Goal: Information Seeking & Learning: Learn about a topic

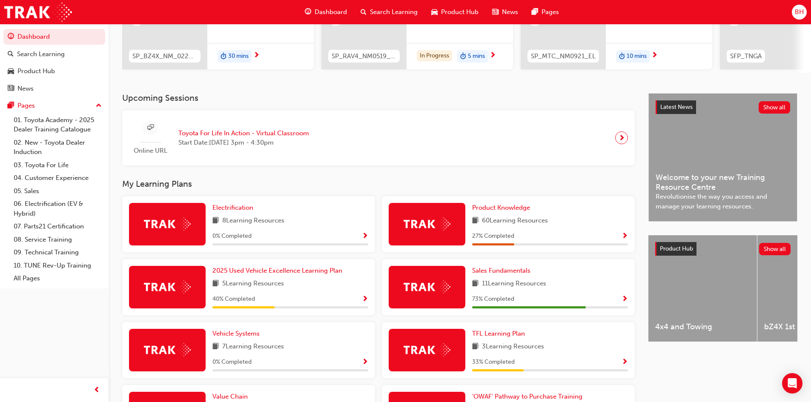
scroll to position [170, 0]
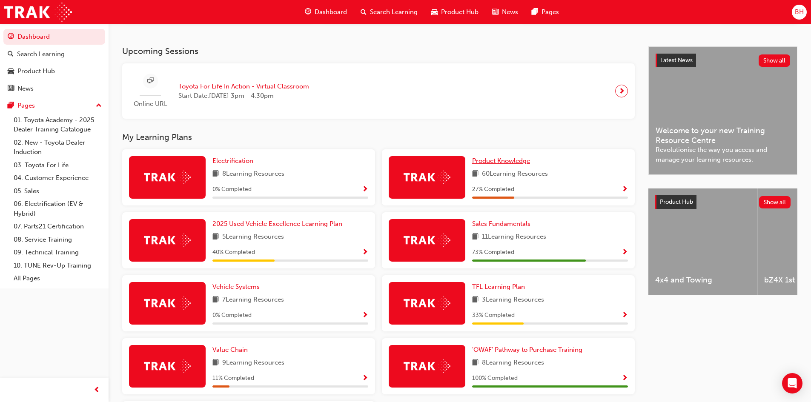
click at [499, 165] on span "Product Knowledge" at bounding box center [501, 161] width 58 height 8
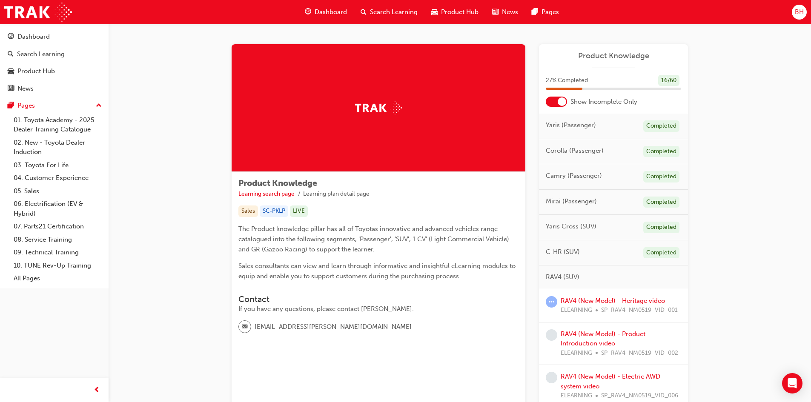
scroll to position [43, 0]
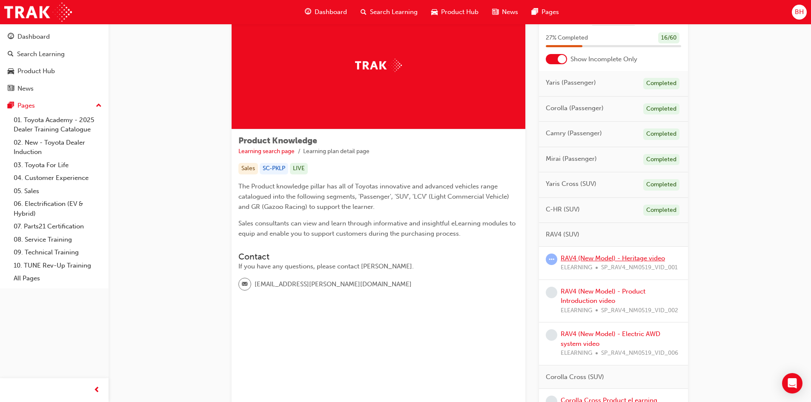
click at [608, 260] on link "RAV4 (New Model) - Heritage video" at bounding box center [613, 259] width 104 height 8
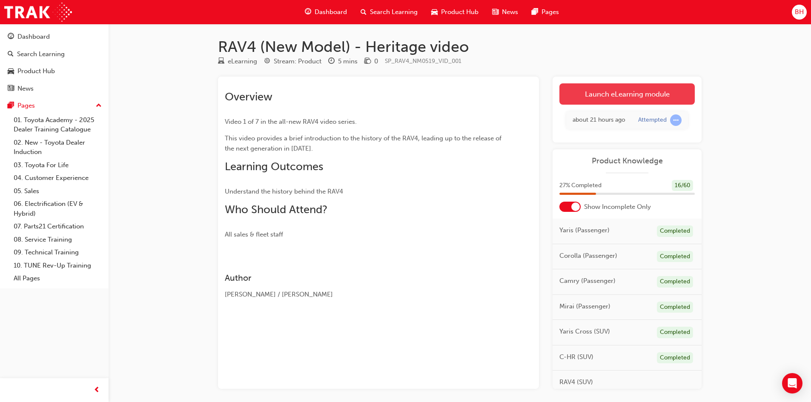
click at [637, 93] on link "Launch eLearning module" at bounding box center [626, 93] width 135 height 21
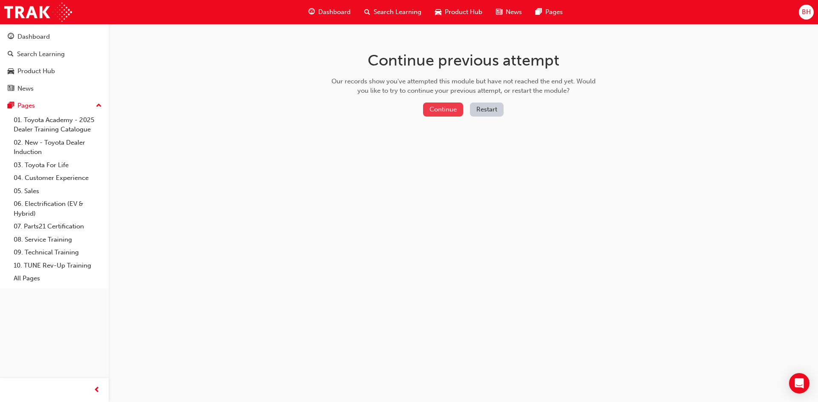
click at [450, 109] on button "Continue" at bounding box center [443, 110] width 40 height 14
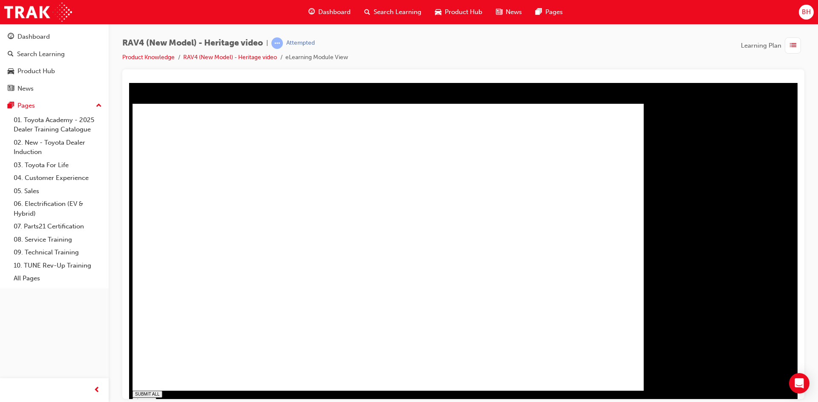
type input "1"
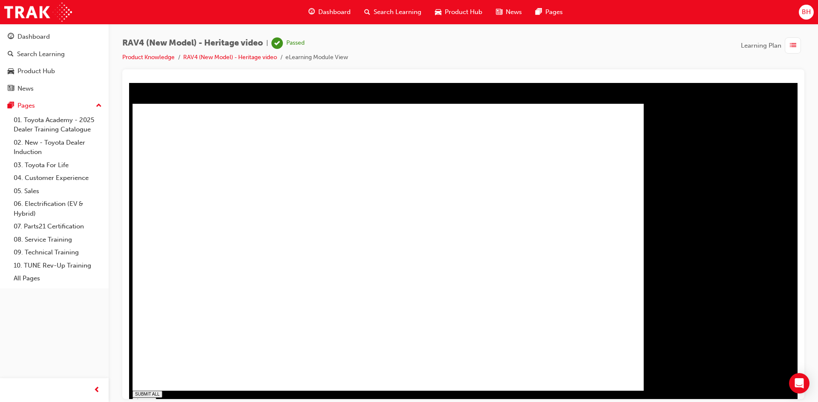
click at [320, 11] on span "Dashboard" at bounding box center [334, 12] width 32 height 10
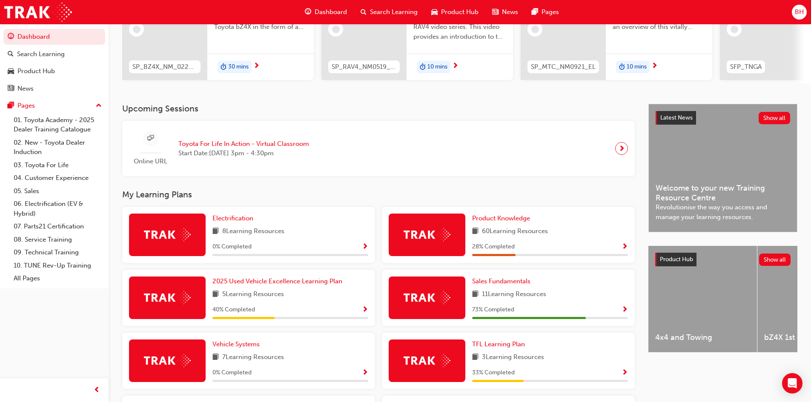
scroll to position [128, 0]
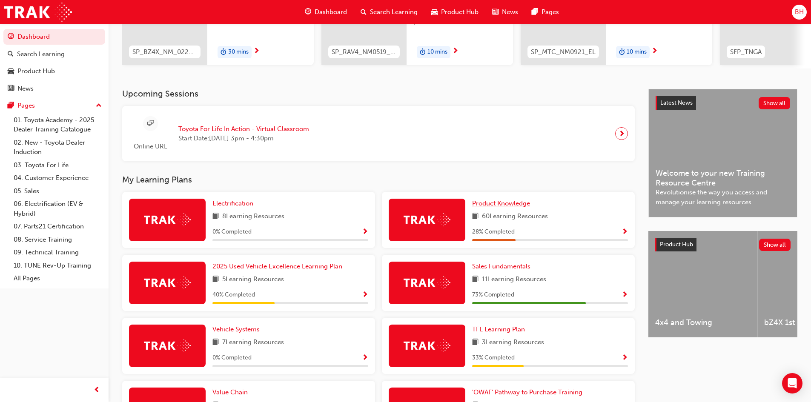
click at [516, 207] on span "Product Knowledge" at bounding box center [501, 204] width 58 height 8
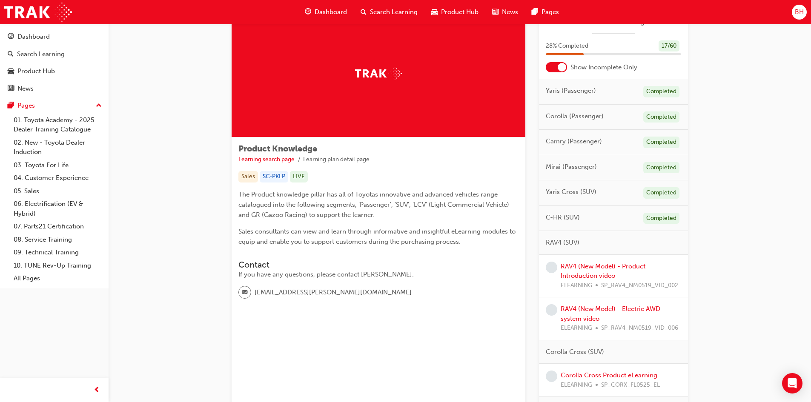
scroll to position [85, 0]
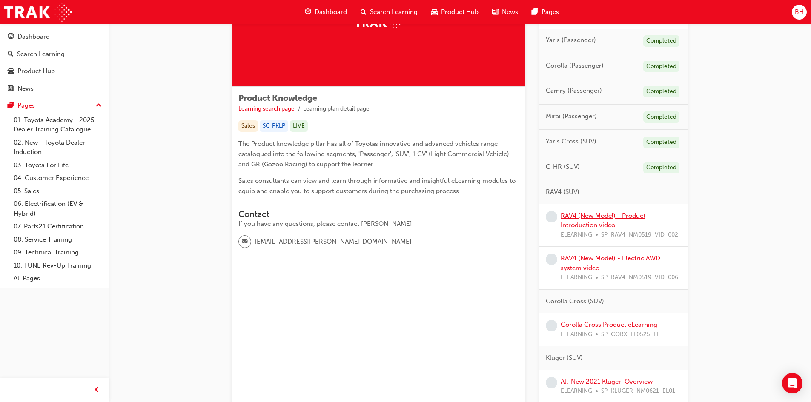
click at [604, 214] on link "RAV4 (New Model) - Product Introduction video" at bounding box center [603, 220] width 85 height 17
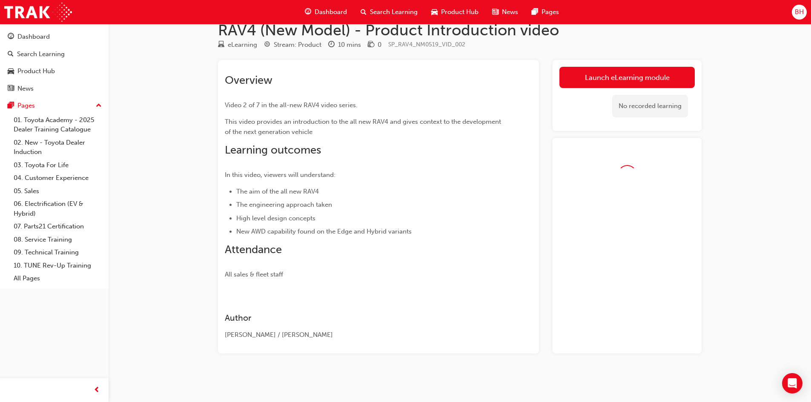
scroll to position [40, 0]
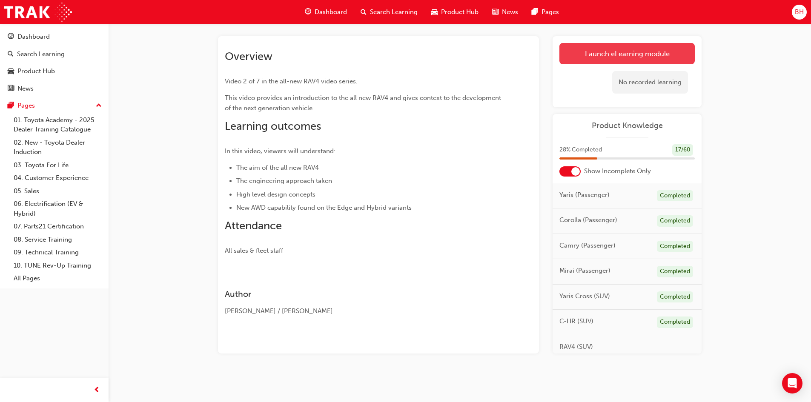
click at [674, 55] on link "Launch eLearning module" at bounding box center [626, 53] width 135 height 21
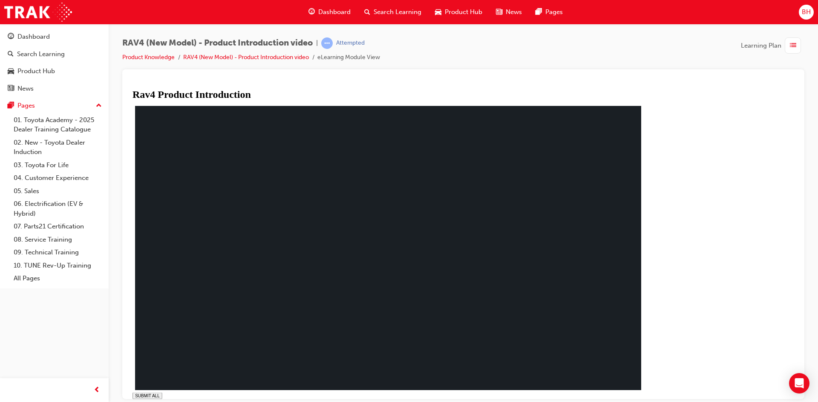
drag, startPoint x: 377, startPoint y: 392, endPoint x: 573, endPoint y: 395, distance: 195.5
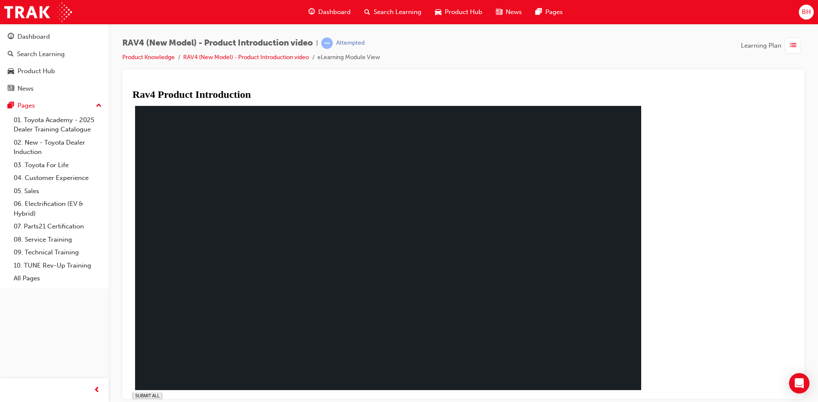
drag, startPoint x: 338, startPoint y: 390, endPoint x: 384, endPoint y: 391, distance: 46.0
drag, startPoint x: 407, startPoint y: 391, endPoint x: 481, endPoint y: 396, distance: 74.7
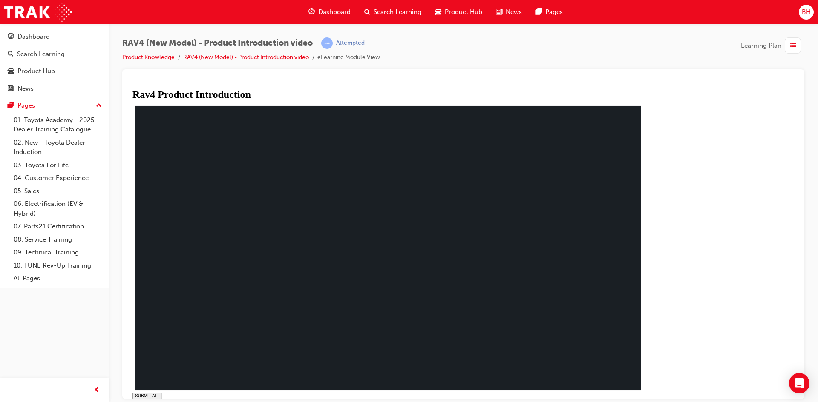
type input "0.112"
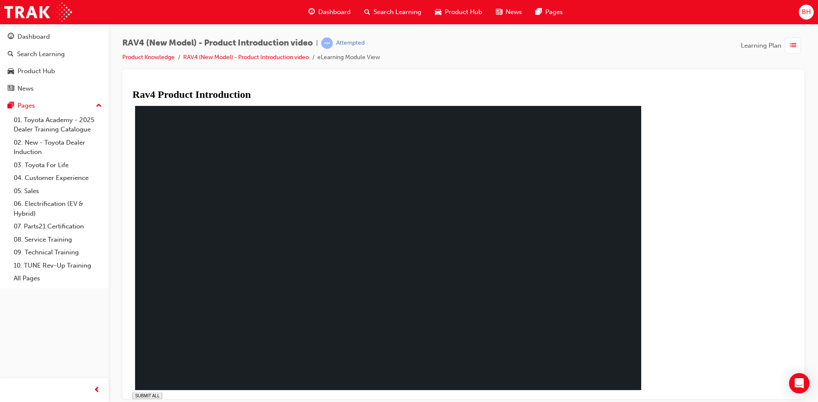
drag, startPoint x: 272, startPoint y: 194, endPoint x: 277, endPoint y: 211, distance: 18.2
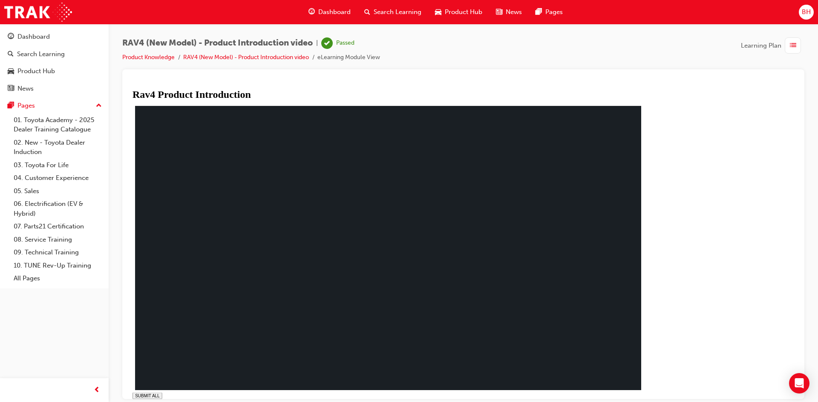
click at [326, 10] on span "Dashboard" at bounding box center [334, 12] width 32 height 10
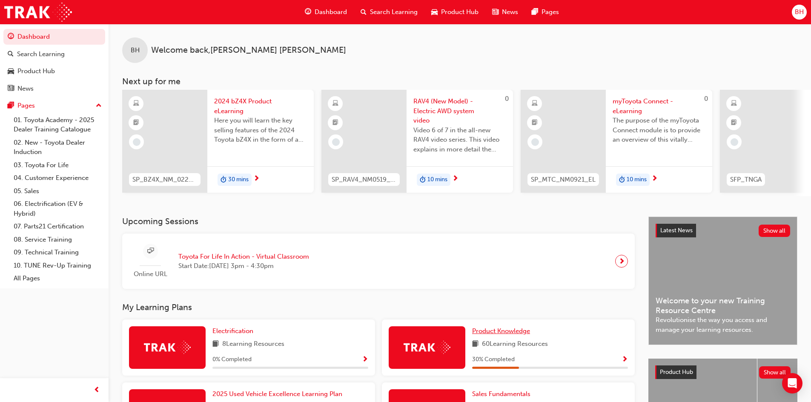
click at [534, 334] on link "Product Knowledge" at bounding box center [502, 332] width 61 height 10
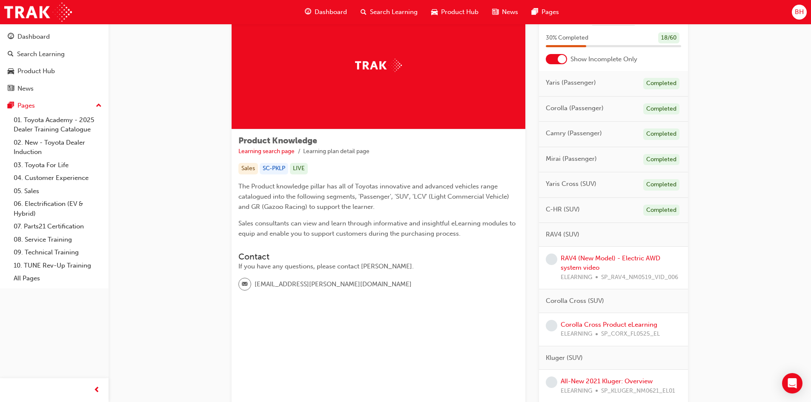
scroll to position [85, 0]
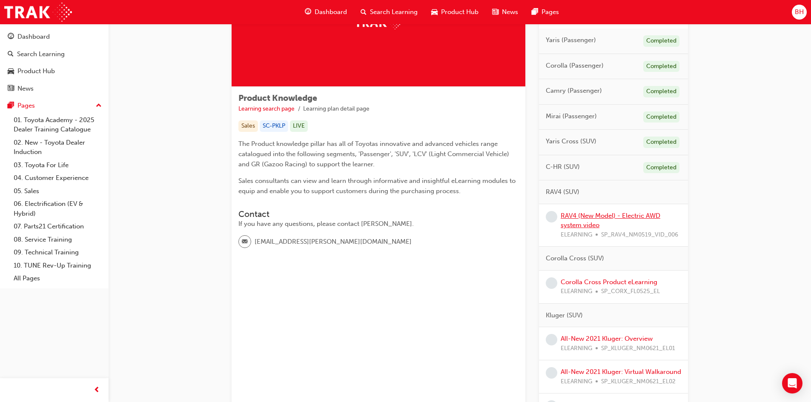
click at [597, 218] on link "RAV4 (New Model) - Electric AWD system video" at bounding box center [611, 220] width 100 height 17
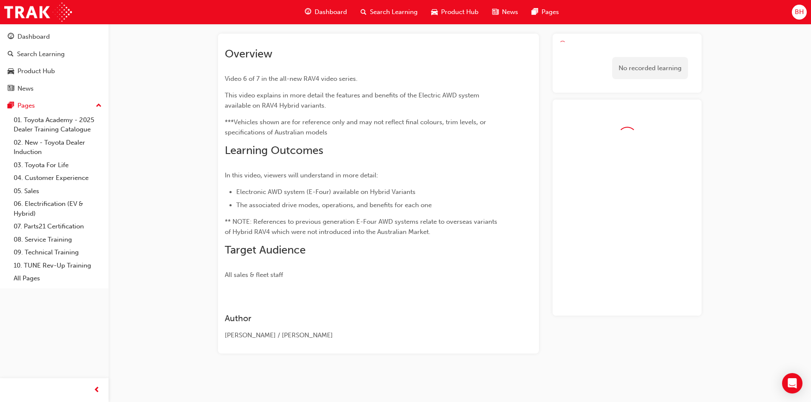
scroll to position [43, 0]
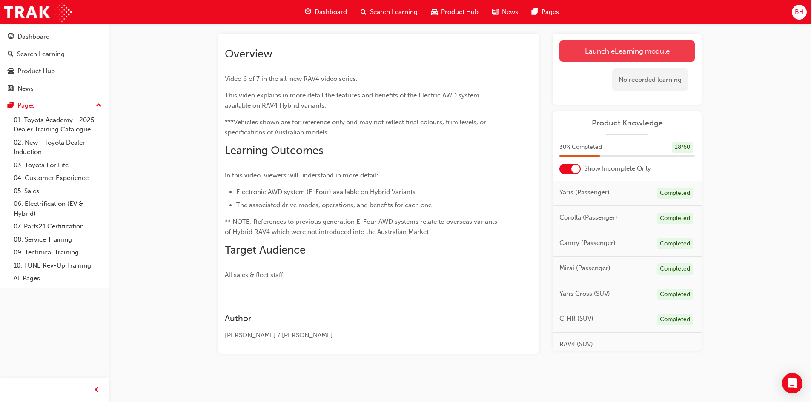
click at [666, 49] on link "Launch eLearning module" at bounding box center [626, 50] width 135 height 21
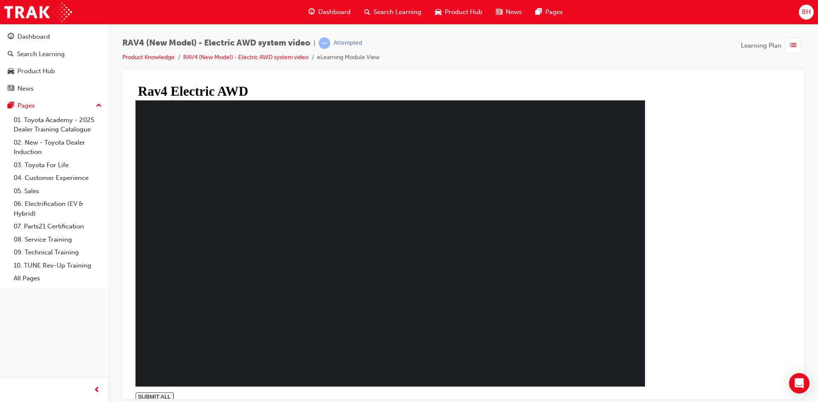
type input "1"
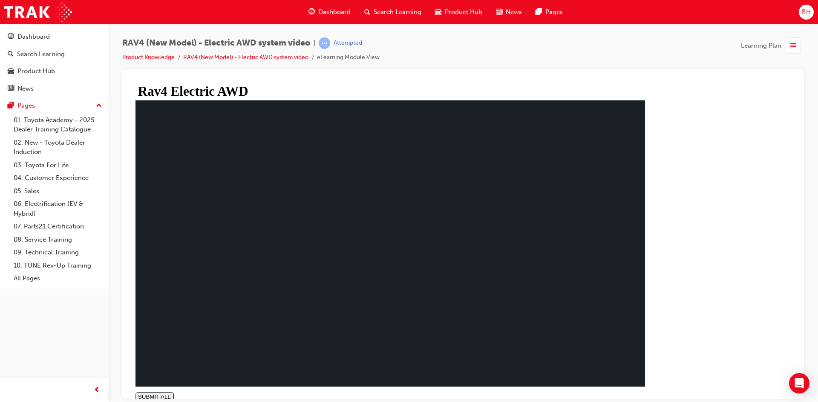
drag, startPoint x: 255, startPoint y: 273, endPoint x: 255, endPoint y: 266, distance: 7.7
drag, startPoint x: 633, startPoint y: 347, endPoint x: 568, endPoint y: 304, distance: 77.5
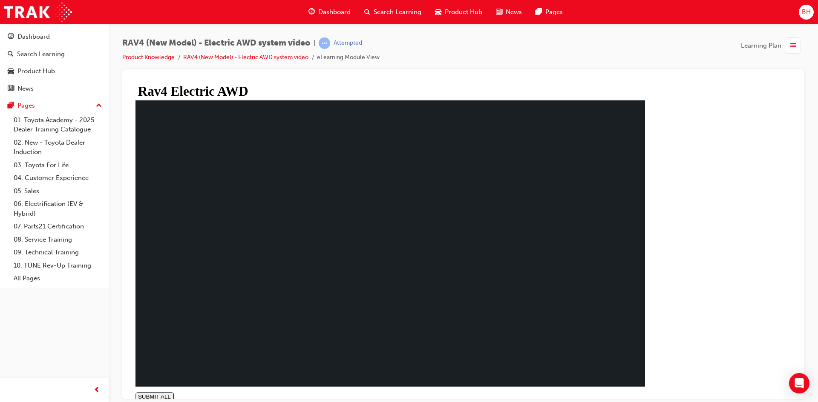
click at [321, 13] on span "Dashboard" at bounding box center [334, 12] width 32 height 10
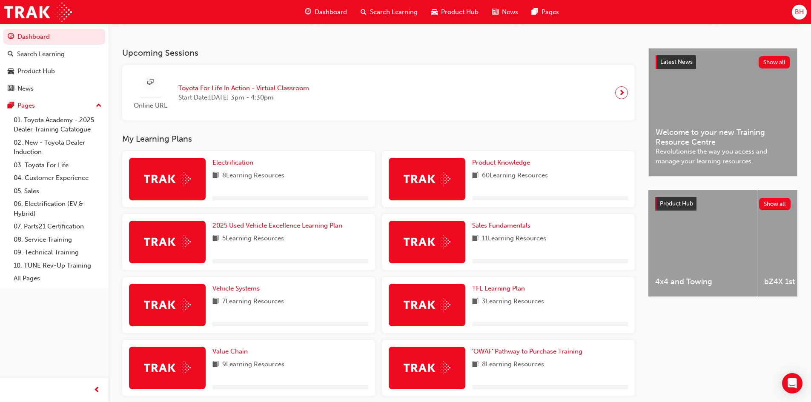
scroll to position [170, 0]
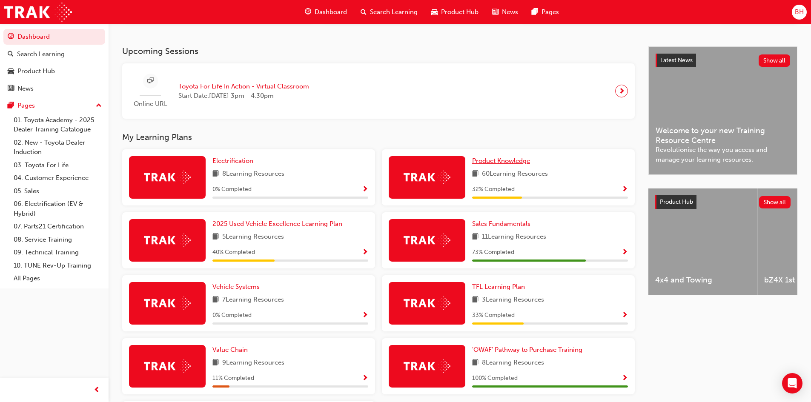
click at [495, 165] on span "Product Knowledge" at bounding box center [501, 161] width 58 height 8
